Goal: Transaction & Acquisition: Download file/media

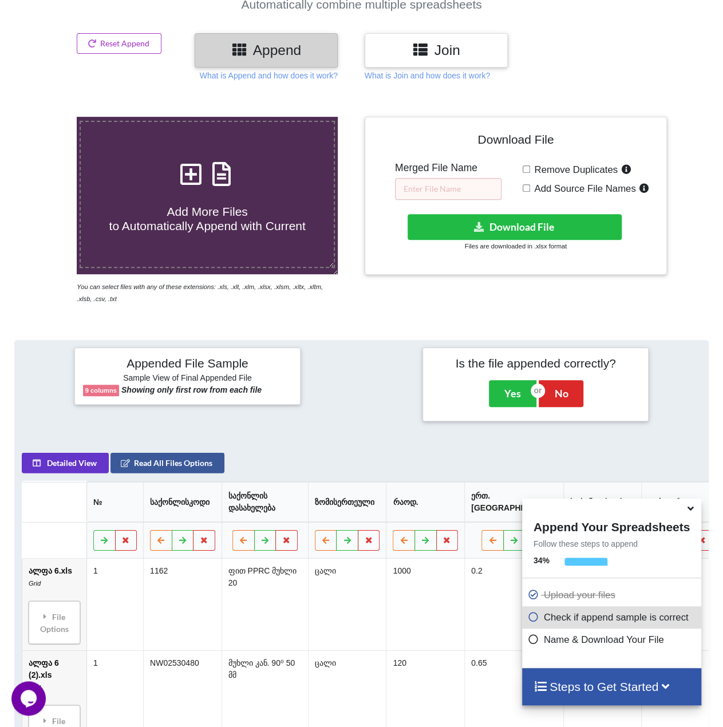
scroll to position [110, 0]
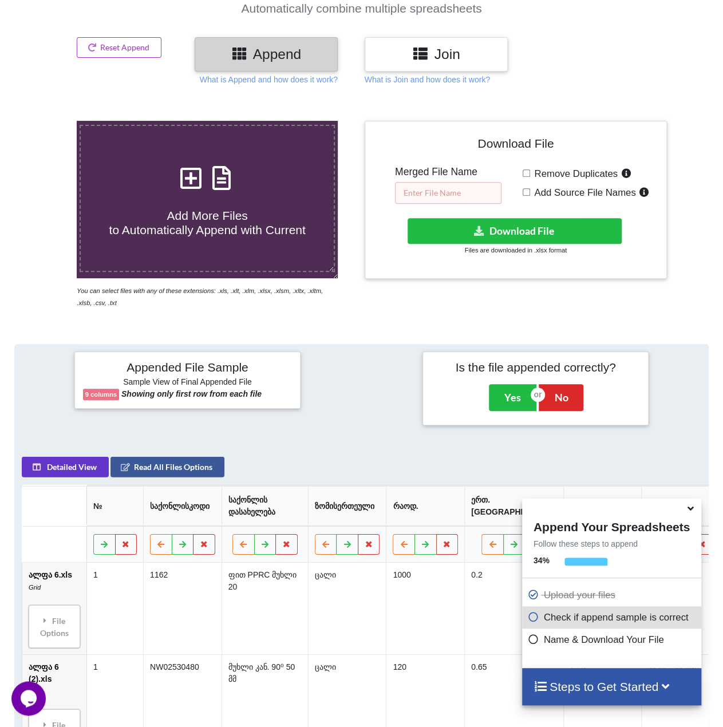
click at [439, 194] on input "text" at bounding box center [448, 193] width 106 height 22
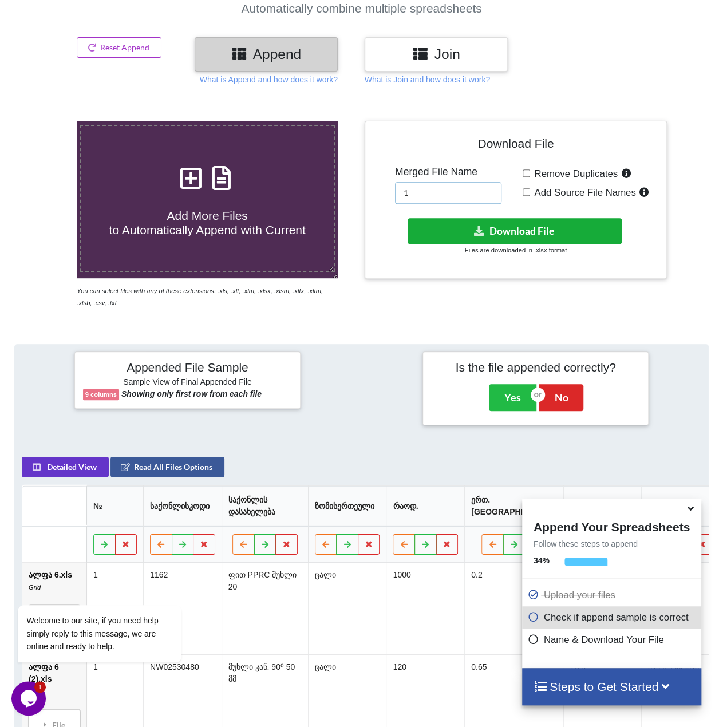
type input "1"
click at [515, 226] on button "Download File" at bounding box center [515, 231] width 214 height 26
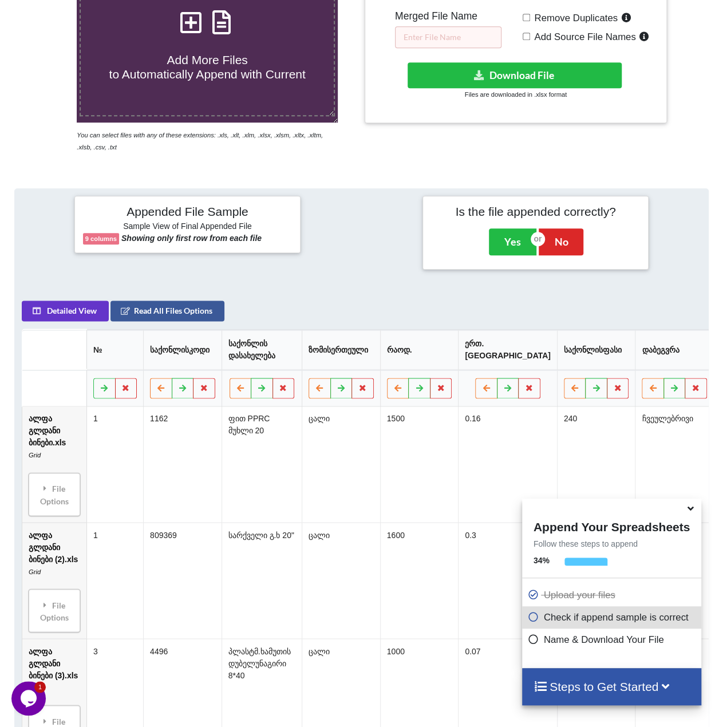
scroll to position [167, 0]
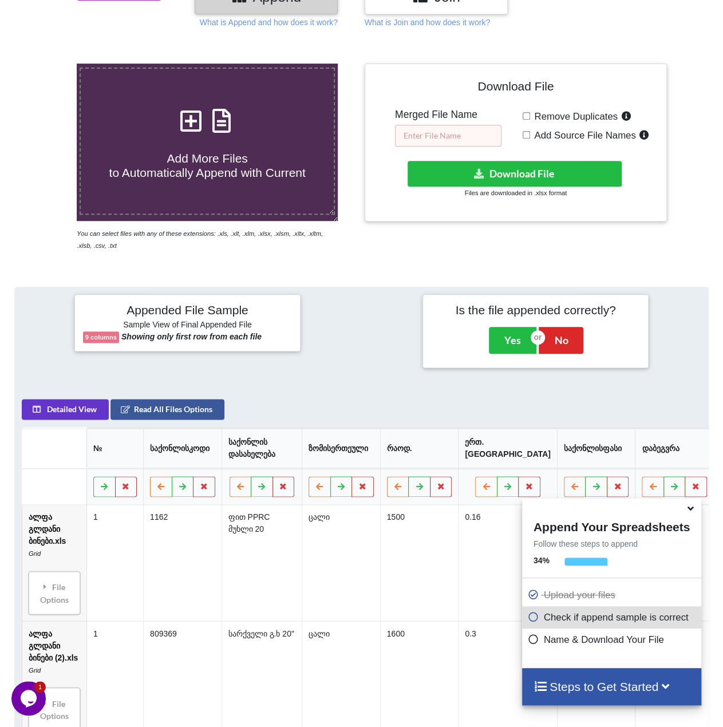
click at [437, 136] on input "text" at bounding box center [448, 136] width 106 height 22
type input "1"
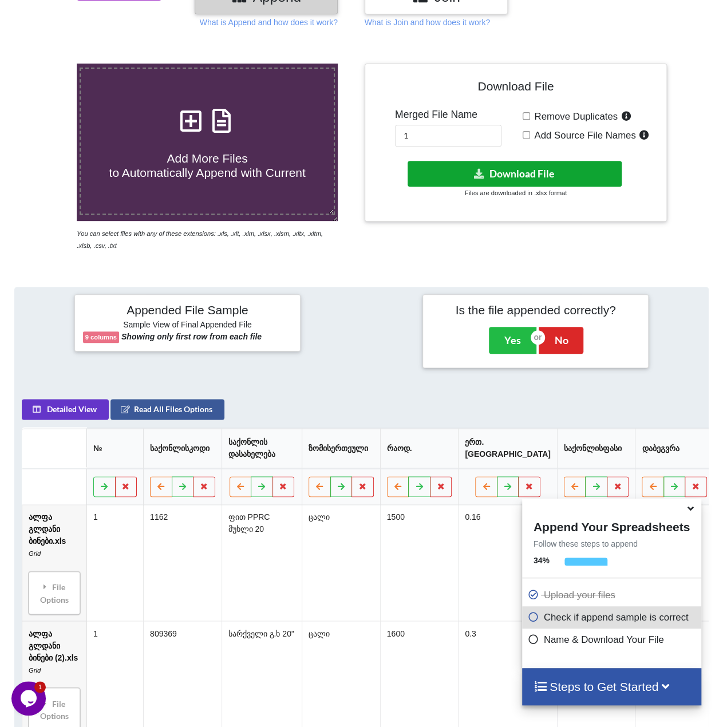
click at [485, 170] on button "Download File" at bounding box center [515, 174] width 214 height 26
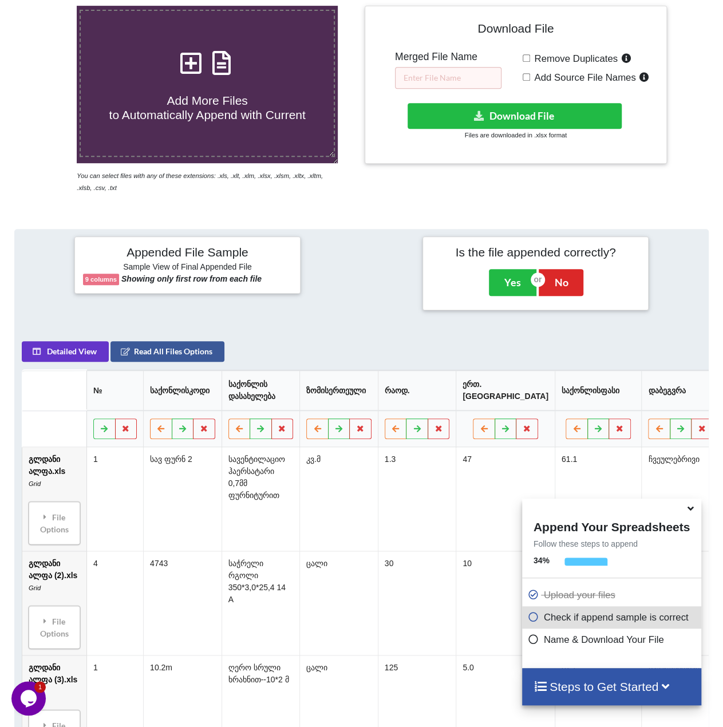
scroll to position [224, 0]
click at [443, 78] on input "text" at bounding box center [448, 79] width 106 height 22
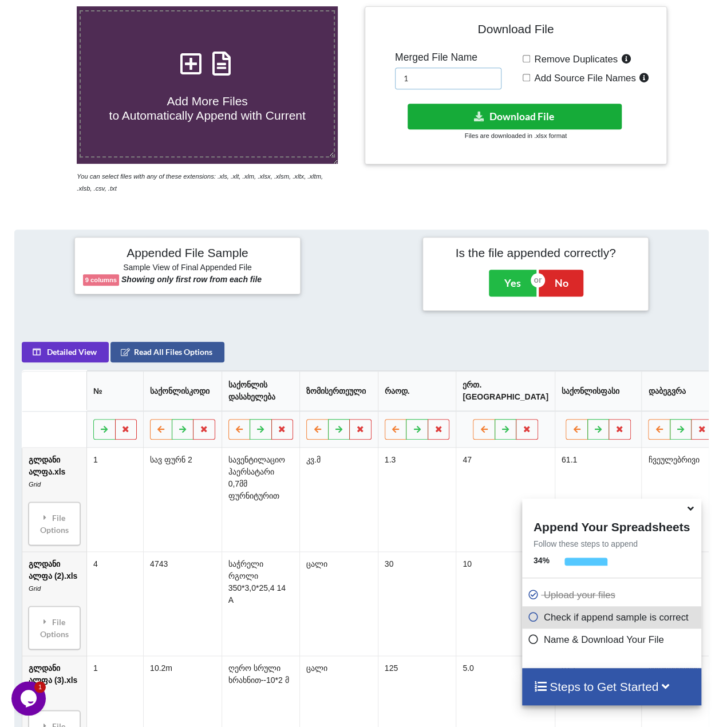
type input "1"
click at [492, 116] on button "Download File" at bounding box center [515, 117] width 214 height 26
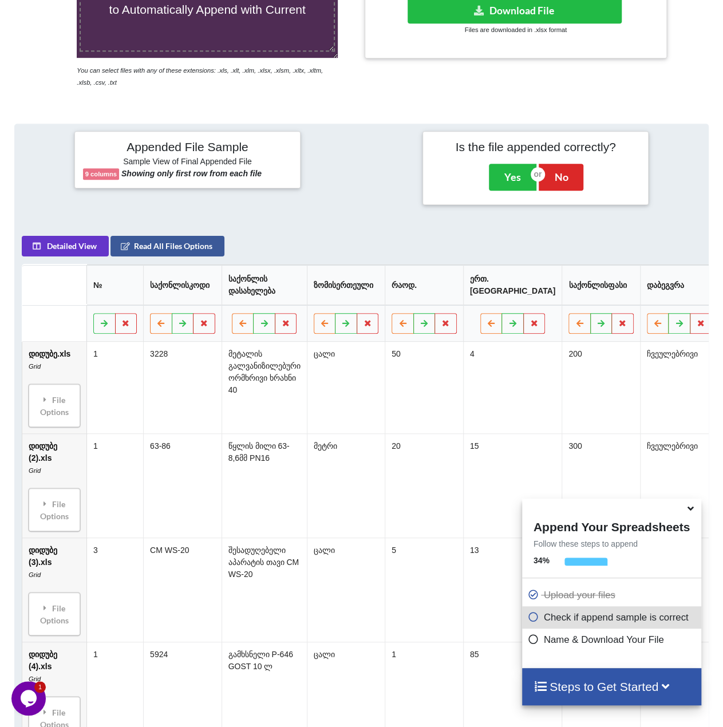
scroll to position [110, 0]
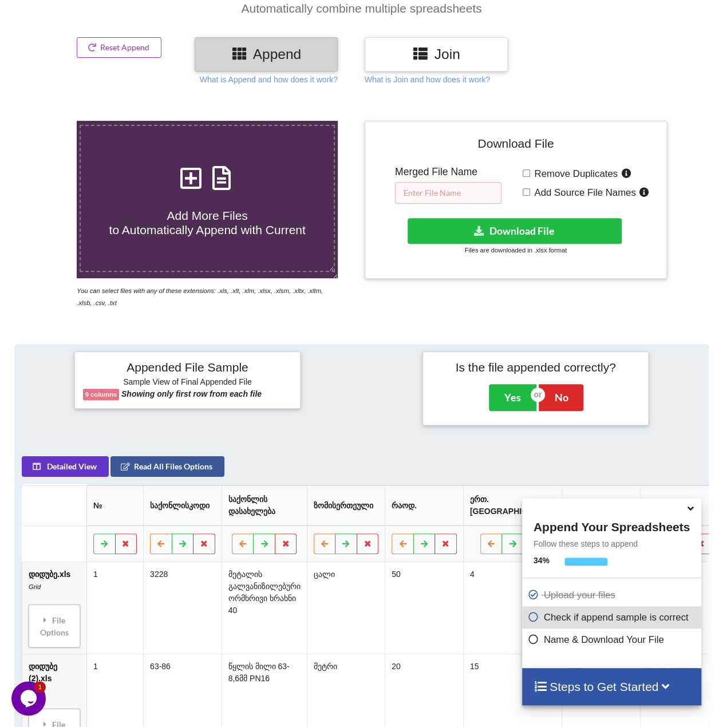
click at [435, 192] on input "text" at bounding box center [448, 193] width 106 height 22
type input "1"
click at [512, 234] on button "Download File" at bounding box center [515, 231] width 214 height 26
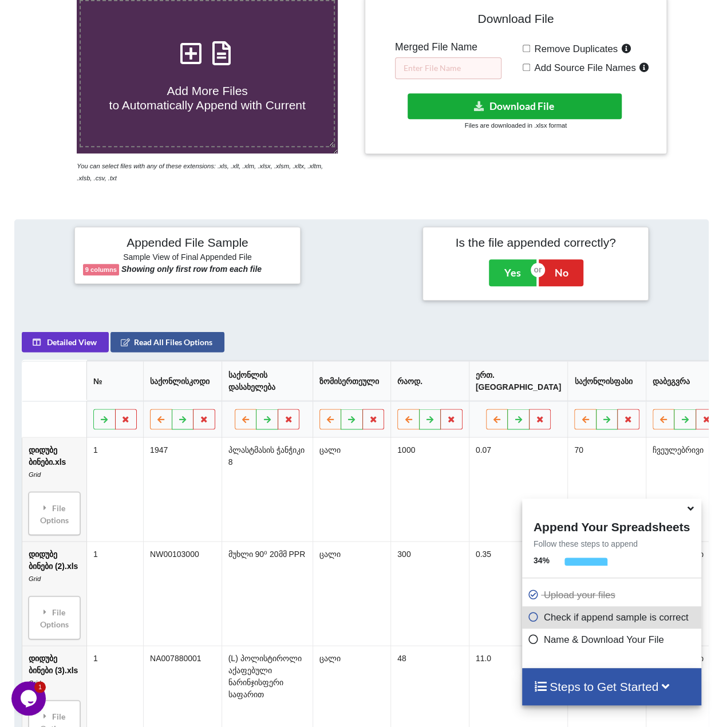
scroll to position [224, 0]
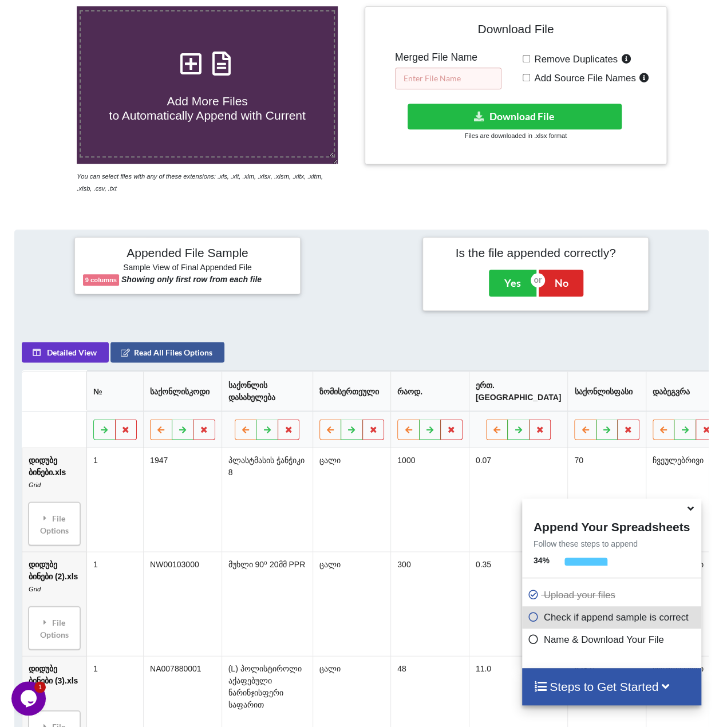
drag, startPoint x: 459, startPoint y: 80, endPoint x: 471, endPoint y: 82, distance: 12.4
click at [459, 80] on input "text" at bounding box center [448, 79] width 106 height 22
type input "1"
click at [515, 113] on button "Download File" at bounding box center [515, 117] width 214 height 26
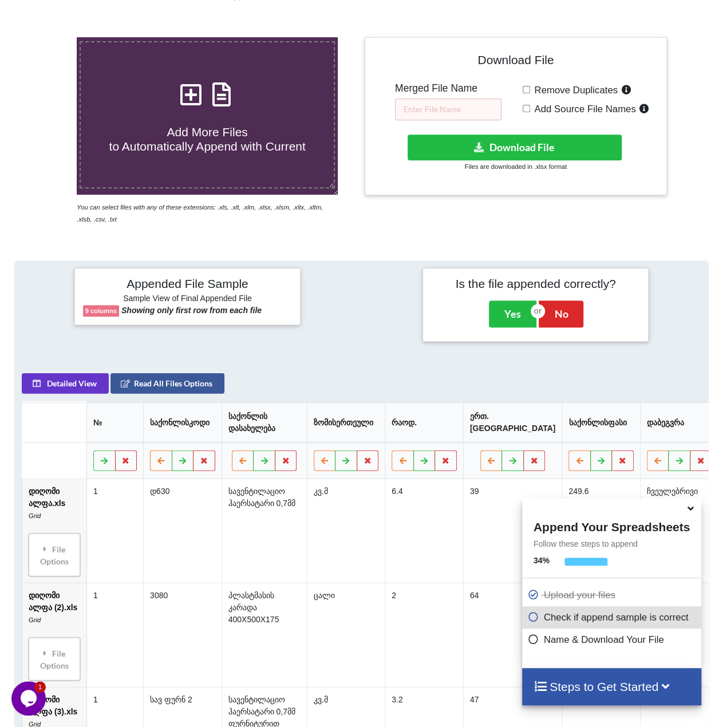
scroll to position [167, 0]
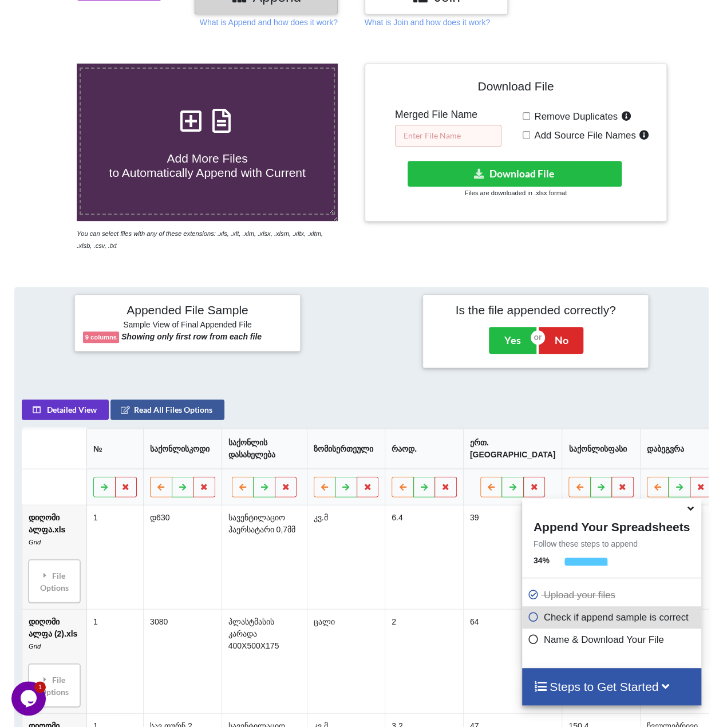
click at [444, 133] on input "text" at bounding box center [448, 136] width 106 height 22
type input "1"
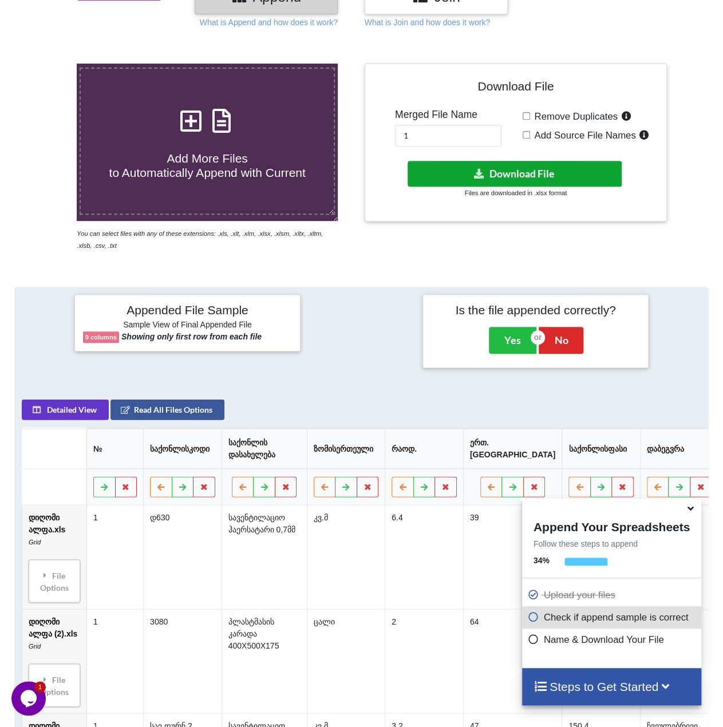
click at [501, 173] on button "Download File" at bounding box center [515, 174] width 214 height 26
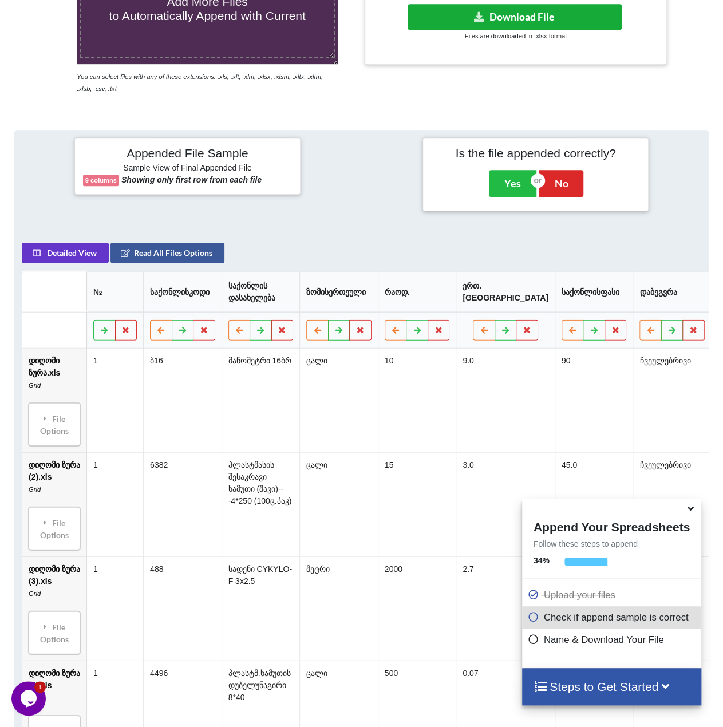
scroll to position [167, 0]
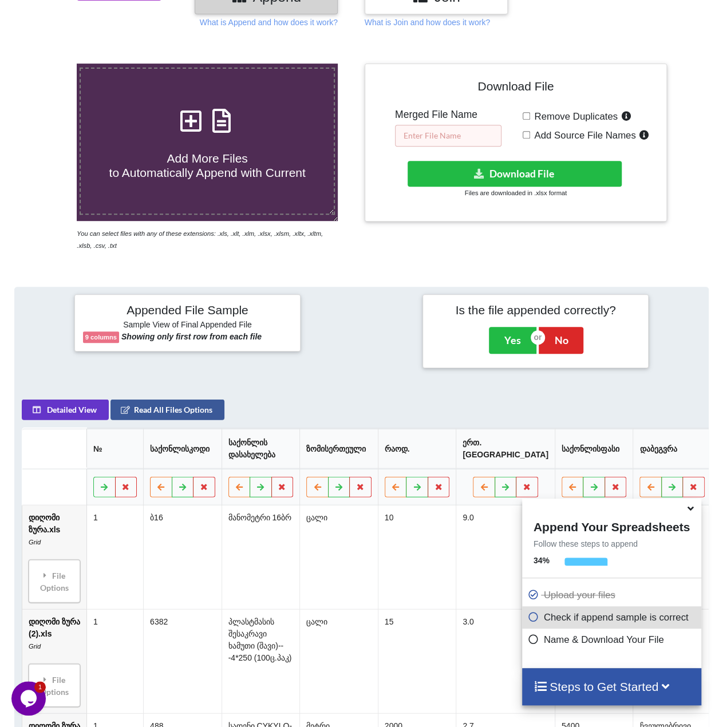
click at [432, 133] on input "text" at bounding box center [448, 136] width 106 height 22
type input "1"
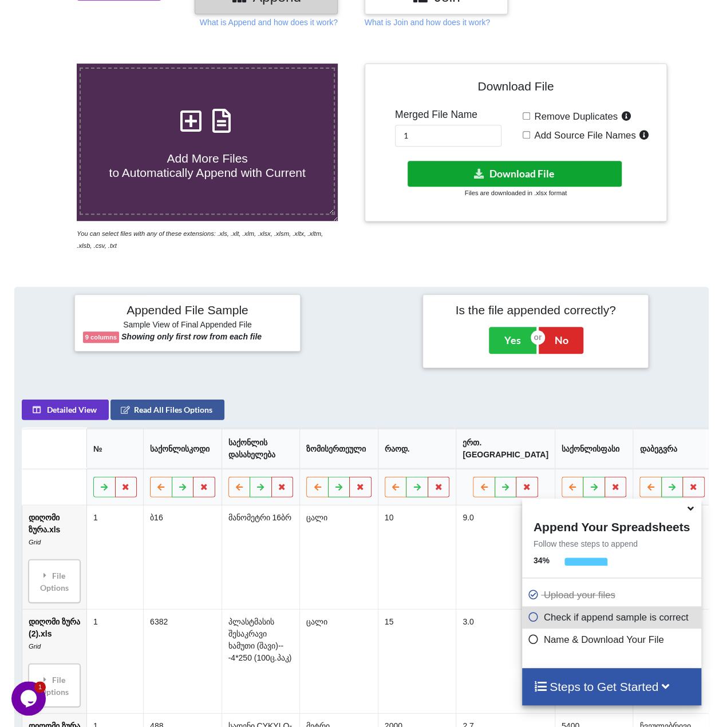
click at [485, 171] on button "Download File" at bounding box center [515, 174] width 214 height 26
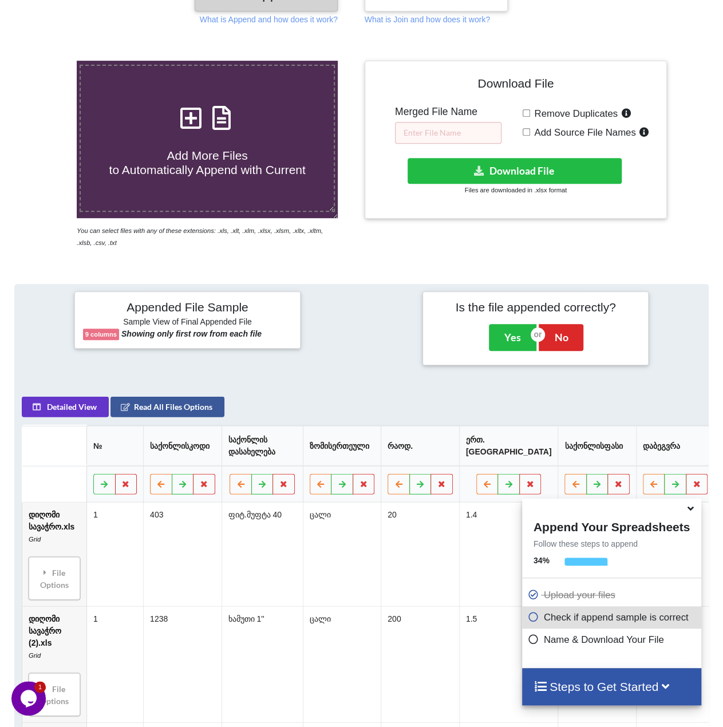
scroll to position [167, 0]
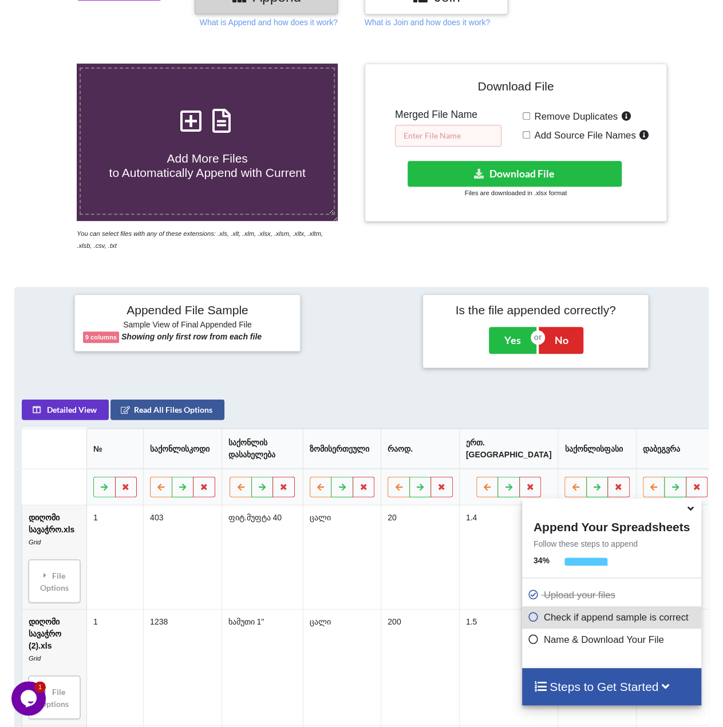
drag, startPoint x: 449, startPoint y: 136, endPoint x: 479, endPoint y: 125, distance: 32.2
click at [449, 136] on input "text" at bounding box center [448, 136] width 106 height 22
type input "1"
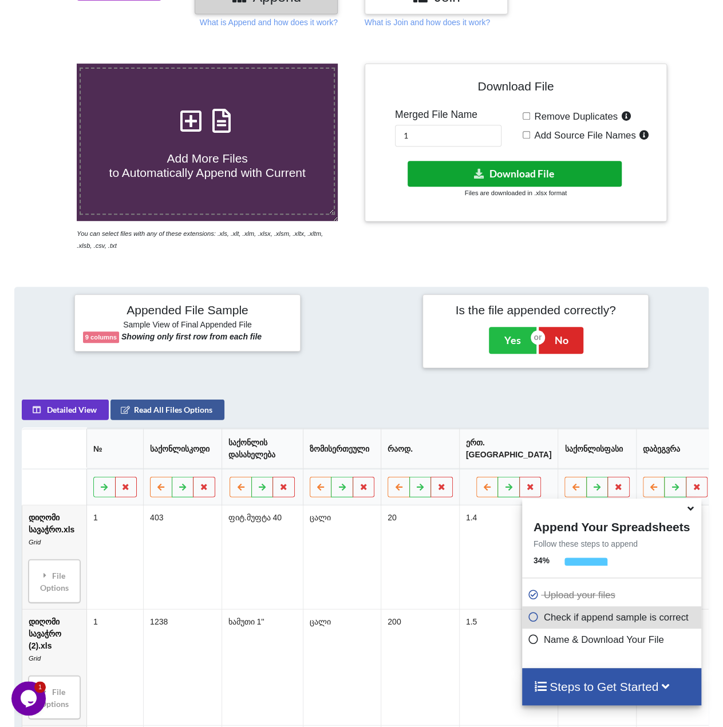
click at [520, 180] on button "Download File" at bounding box center [515, 174] width 214 height 26
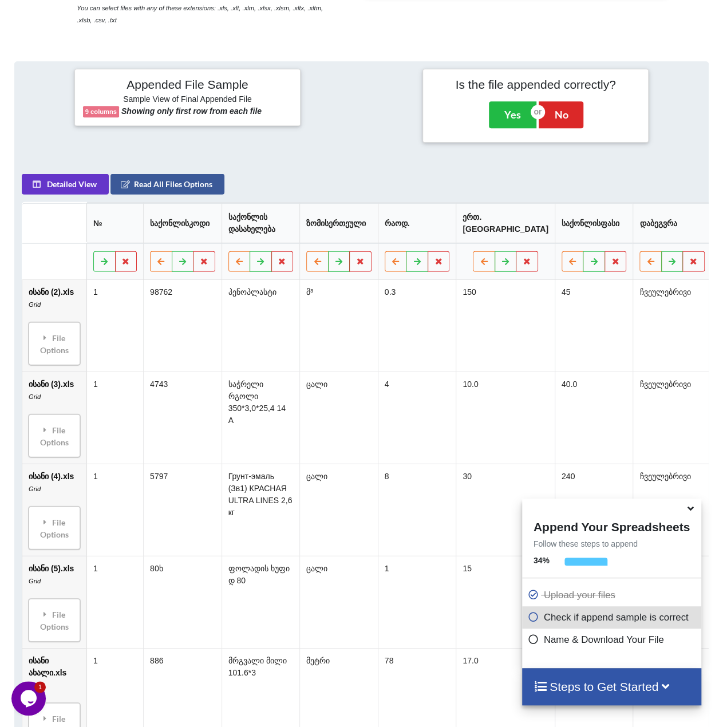
scroll to position [224, 0]
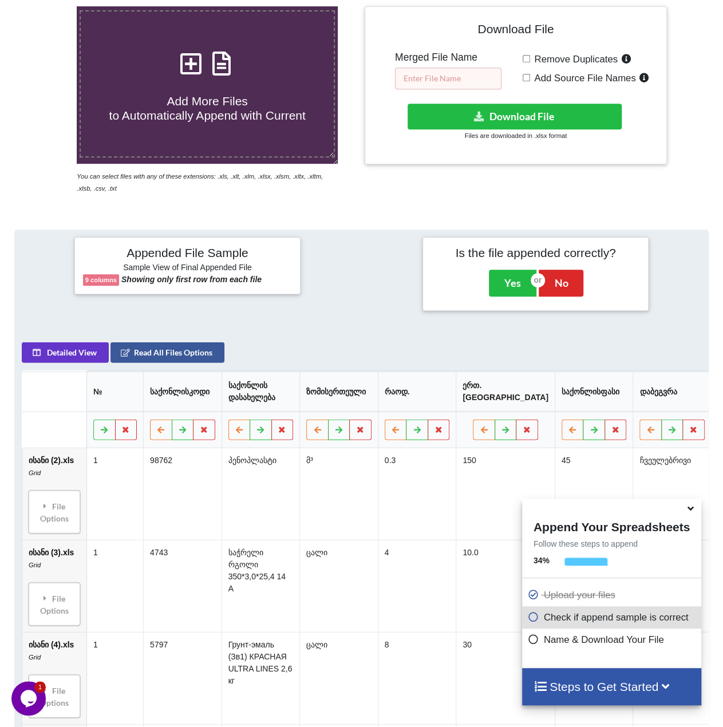
click at [453, 77] on input "text" at bounding box center [448, 79] width 106 height 22
type input "1"
click at [509, 112] on button "Download File" at bounding box center [515, 117] width 214 height 26
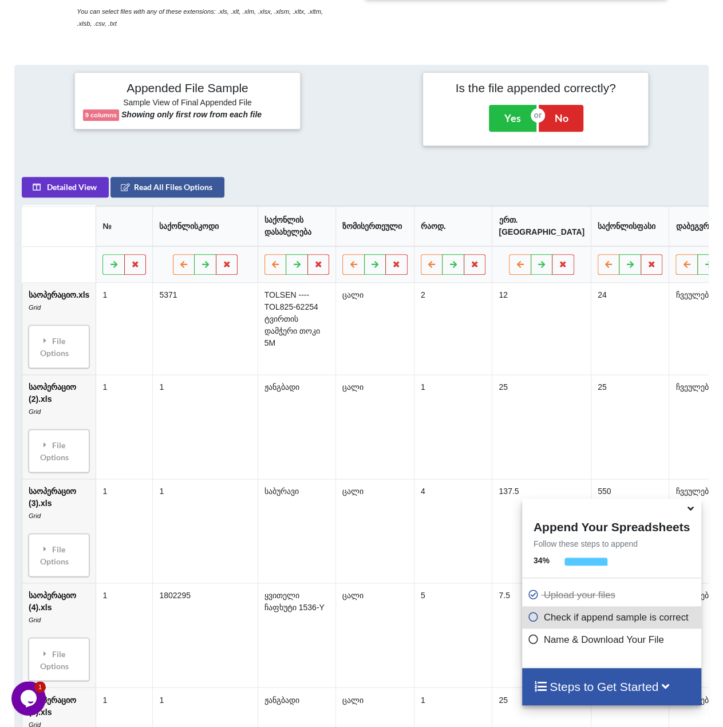
scroll to position [282, 0]
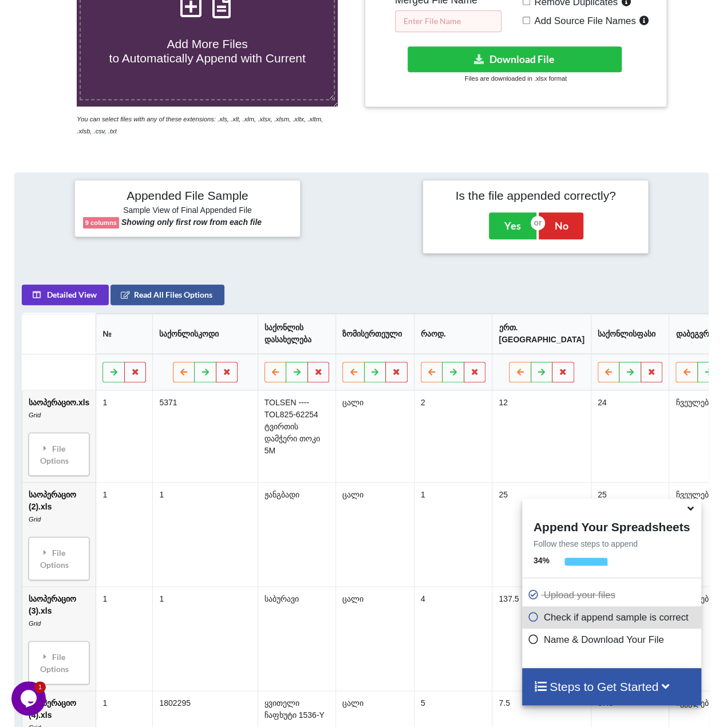
click at [432, 18] on input "text" at bounding box center [448, 21] width 106 height 22
type input "1"
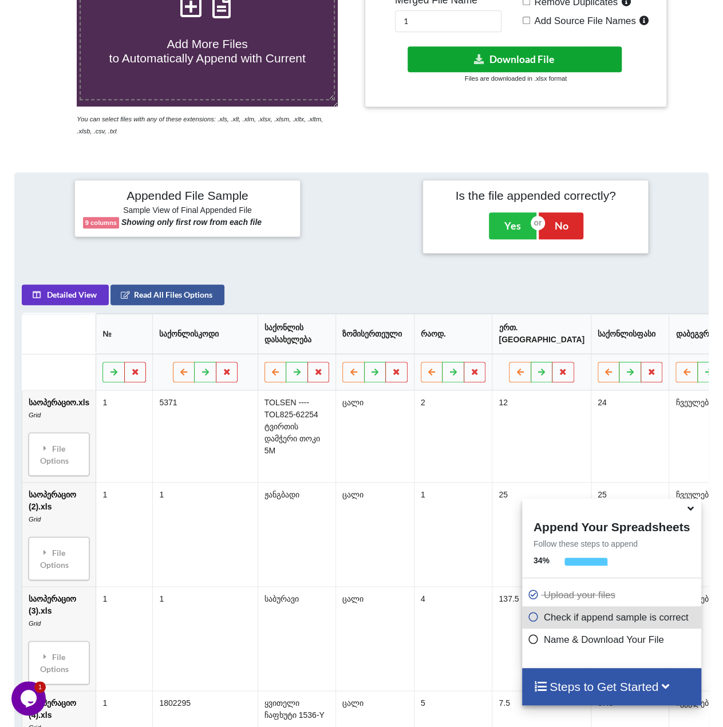
click at [512, 60] on button "Download File" at bounding box center [515, 59] width 214 height 26
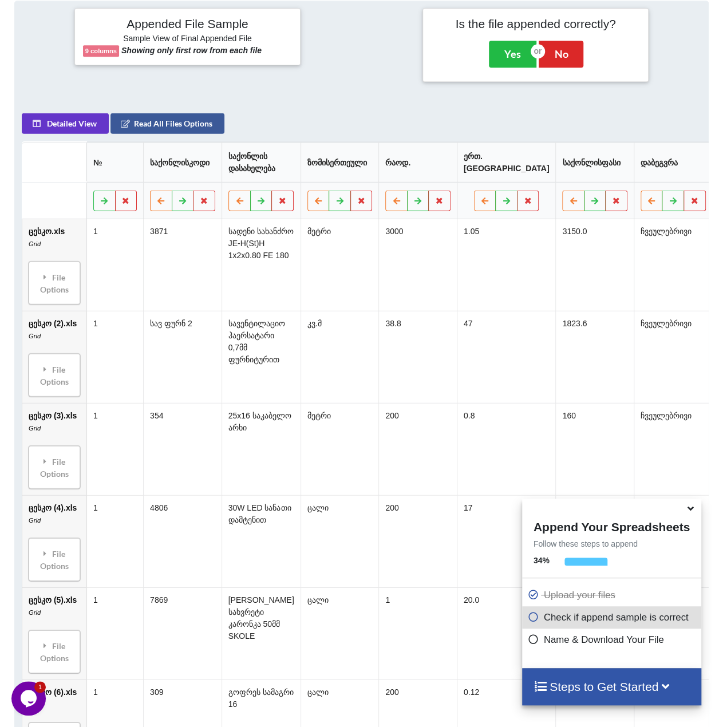
scroll to position [110, 0]
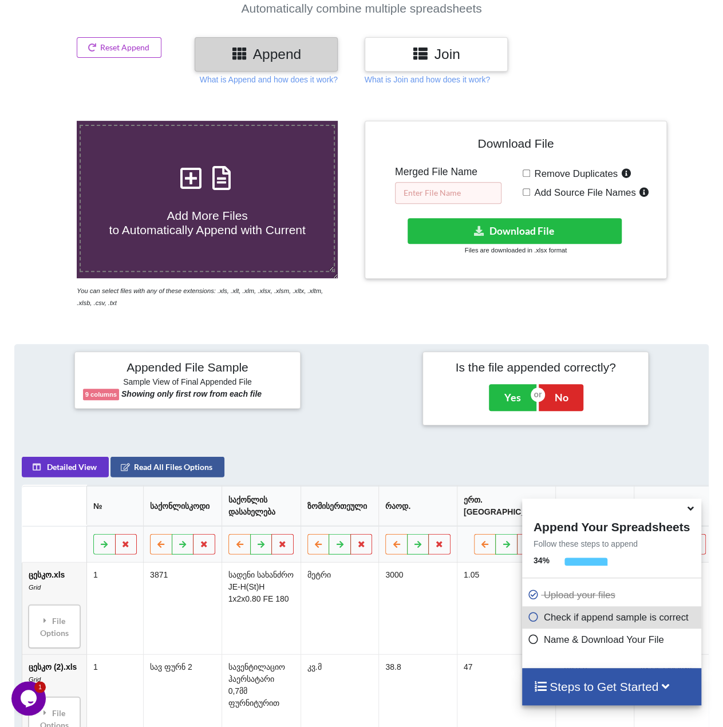
click at [446, 200] on input "text" at bounding box center [448, 193] width 106 height 22
type input "1"
click at [506, 222] on button "Download File" at bounding box center [515, 231] width 214 height 26
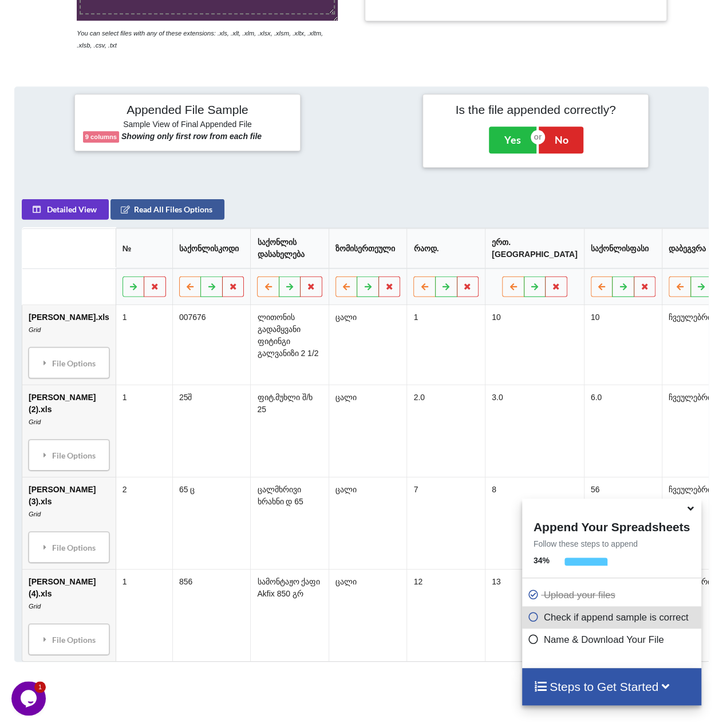
scroll to position [282, 0]
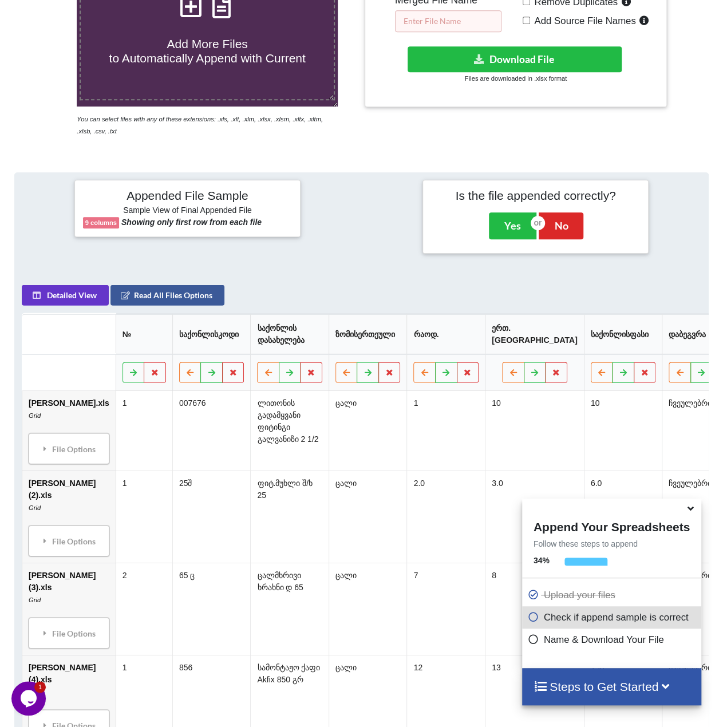
click at [454, 21] on input "text" at bounding box center [448, 21] width 106 height 22
type input "1"
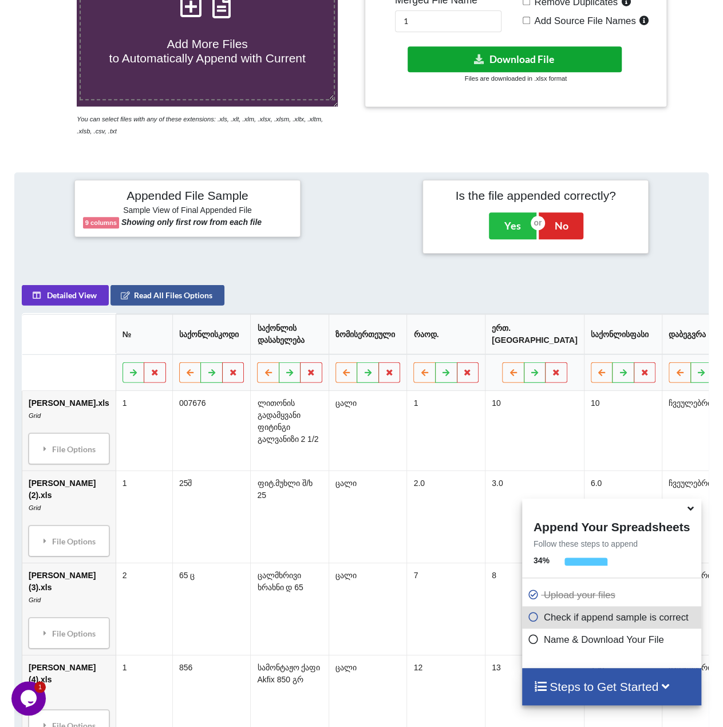
click at [536, 69] on button "Download File" at bounding box center [515, 59] width 214 height 26
